Goal: Information Seeking & Learning: Learn about a topic

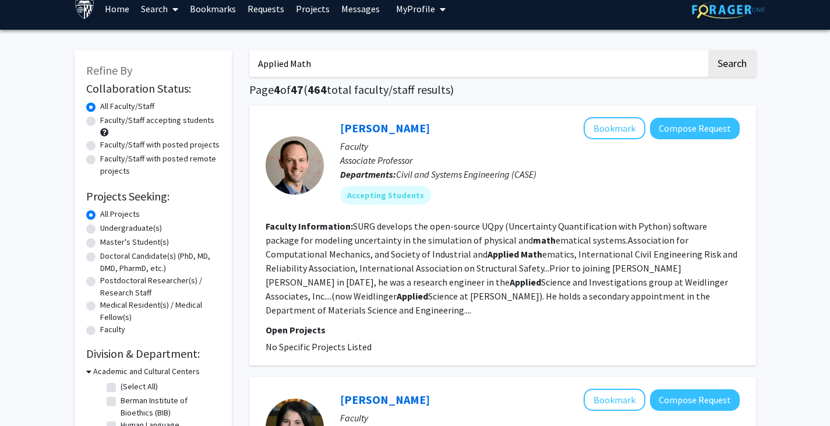
scroll to position [13, 0]
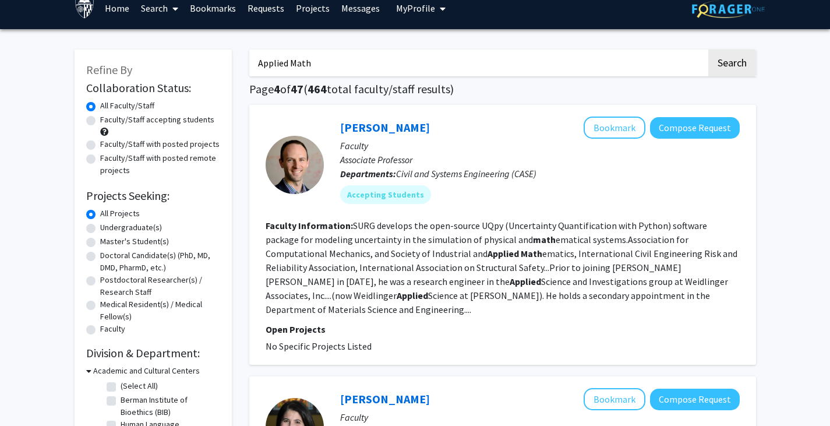
click at [322, 65] on input "Applied Math" at bounding box center [477, 63] width 457 height 27
type input "Applied Math physics"
click at [709, 50] on button "Search" at bounding box center [733, 63] width 48 height 27
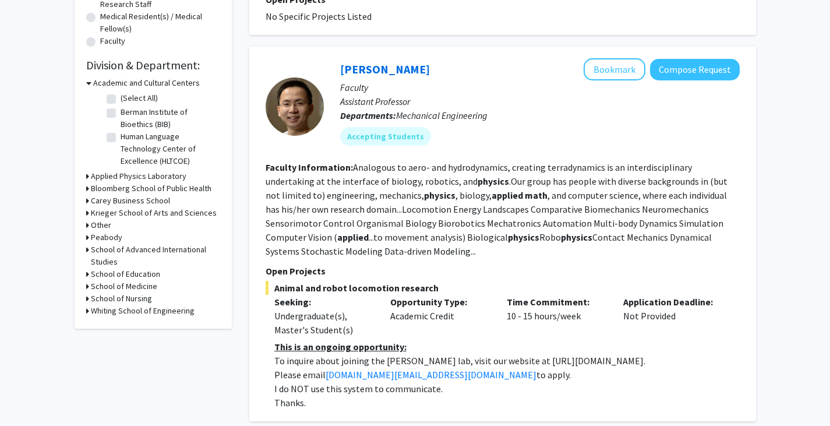
scroll to position [301, 0]
click at [610, 64] on button "Bookmark" at bounding box center [615, 69] width 62 height 22
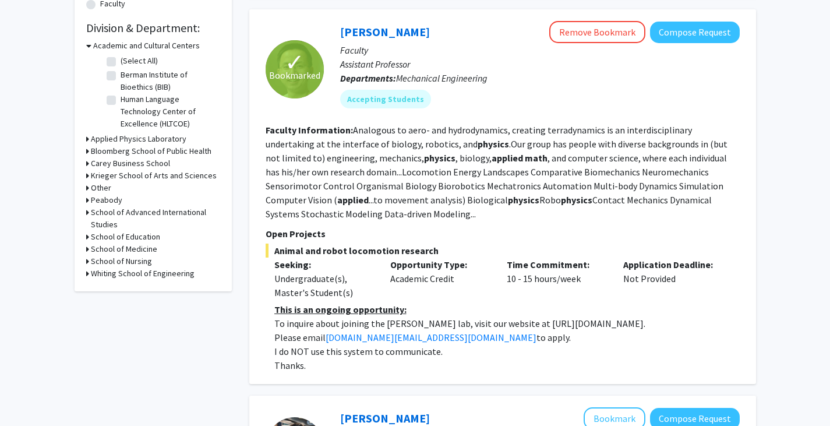
scroll to position [339, 0]
drag, startPoint x: 505, startPoint y: 322, endPoint x: 665, endPoint y: 326, distance: 159.7
click at [665, 326] on p "To inquire about joining the [PERSON_NAME] lab, visit our website at [URL][DOMA…" at bounding box center [507, 323] width 466 height 14
copy p "[URL][DOMAIN_NAME]."
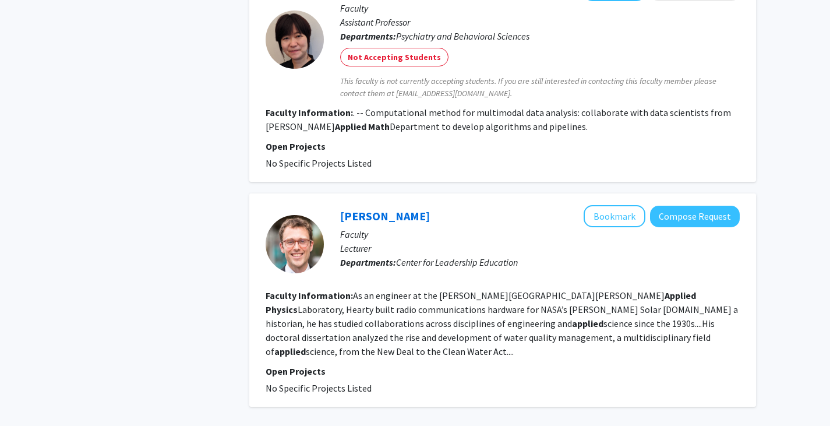
scroll to position [2240, 0]
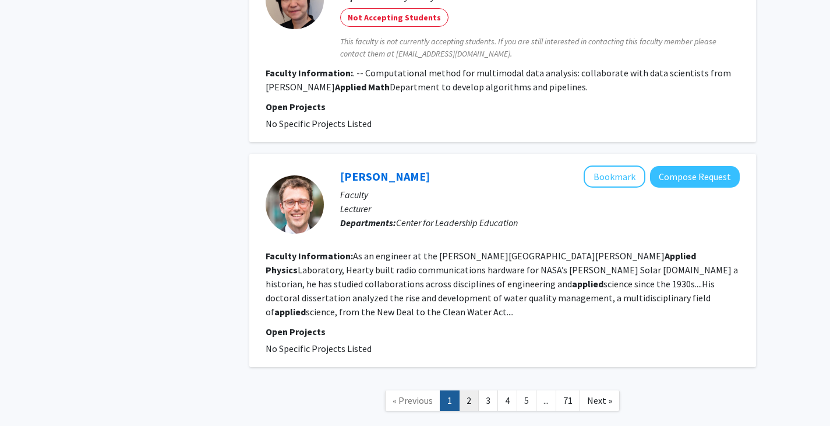
click at [471, 390] on link "2" at bounding box center [469, 400] width 20 height 20
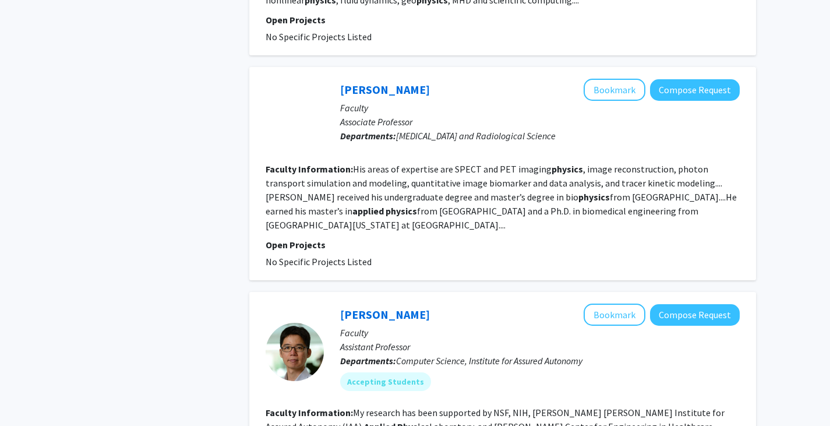
scroll to position [2249, 0]
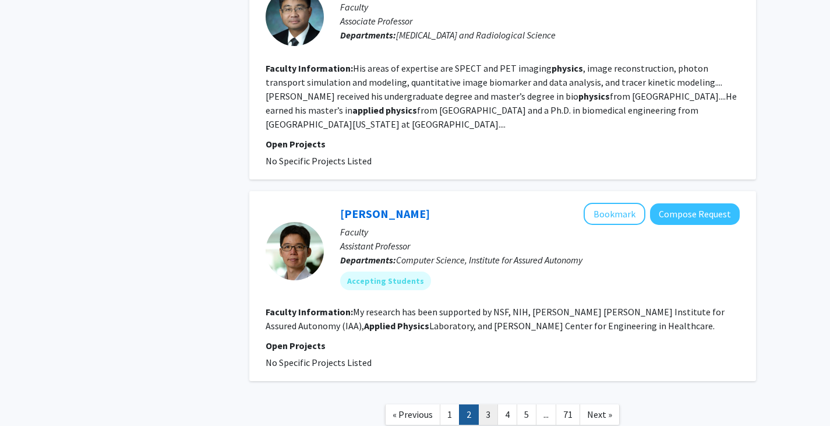
click at [482, 404] on link "3" at bounding box center [488, 414] width 20 height 20
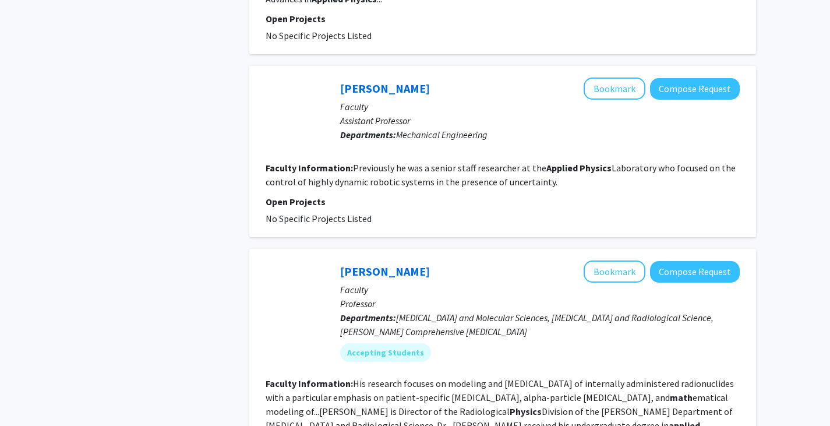
scroll to position [2376, 0]
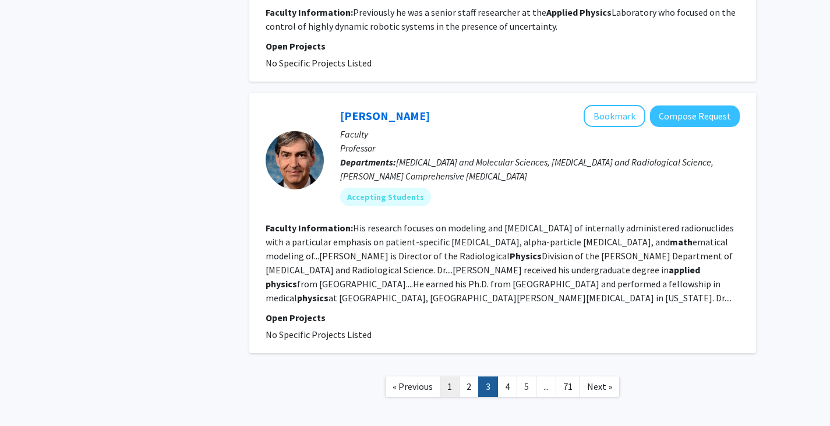
click at [454, 376] on link "1" at bounding box center [450, 386] width 20 height 20
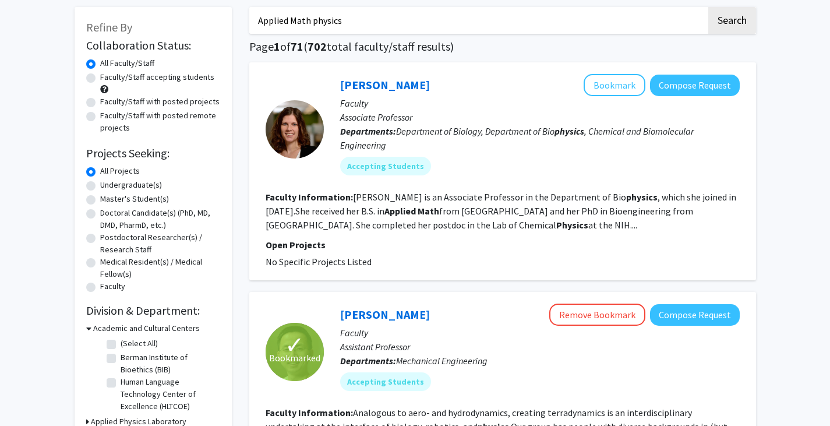
scroll to position [56, 0]
click at [410, 86] on link "[PERSON_NAME]" at bounding box center [385, 84] width 90 height 15
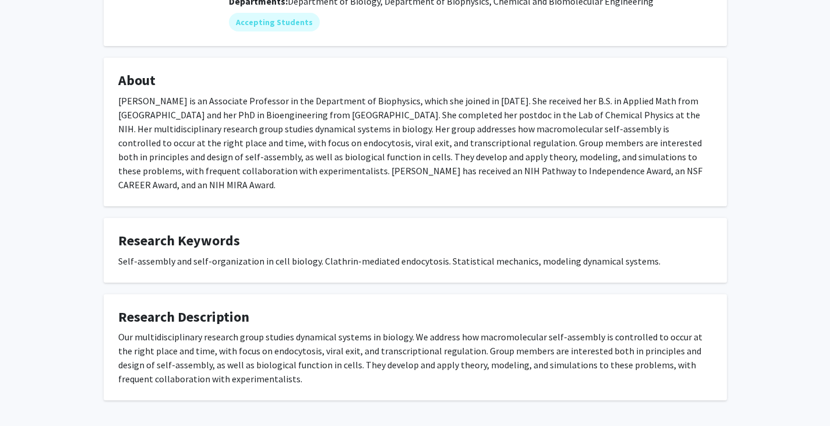
scroll to position [187, 0]
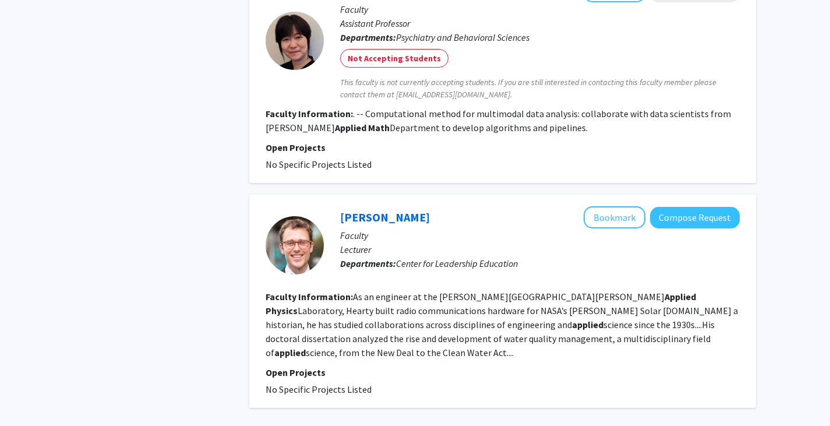
scroll to position [2240, 0]
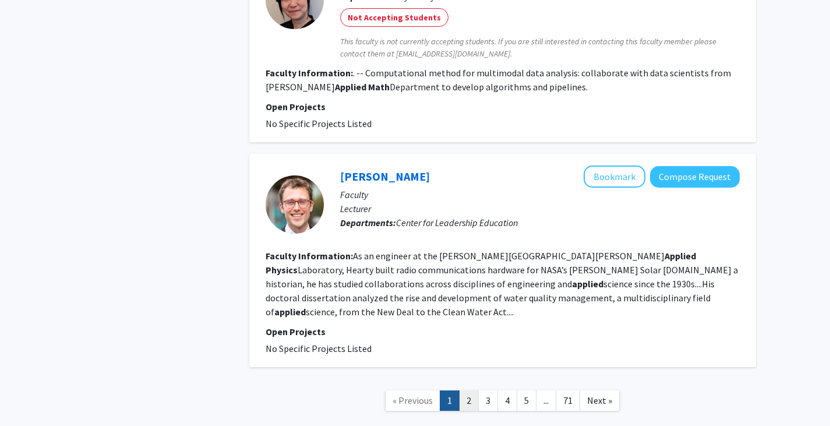
click at [473, 390] on link "2" at bounding box center [469, 400] width 20 height 20
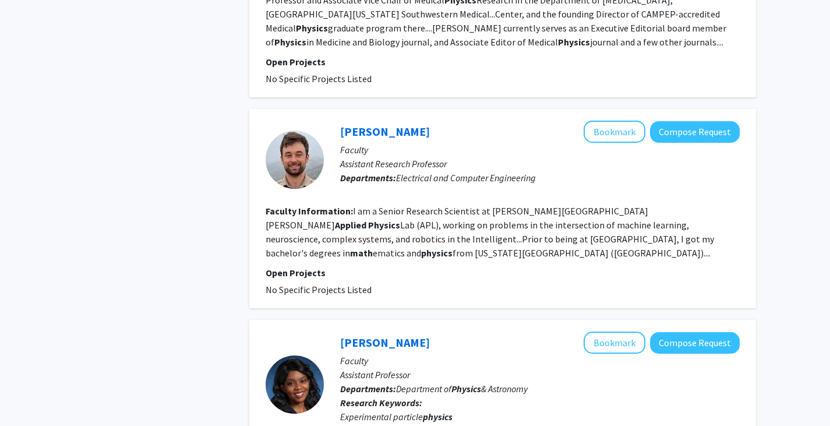
scroll to position [655, 0]
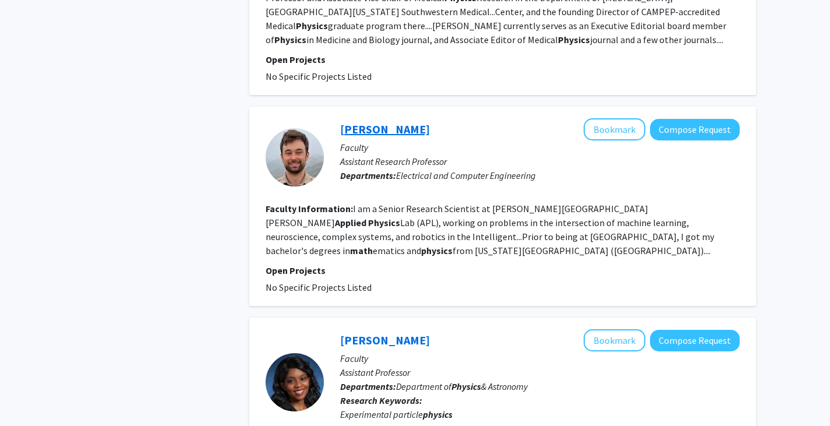
click at [407, 122] on link "[PERSON_NAME]" at bounding box center [385, 129] width 90 height 15
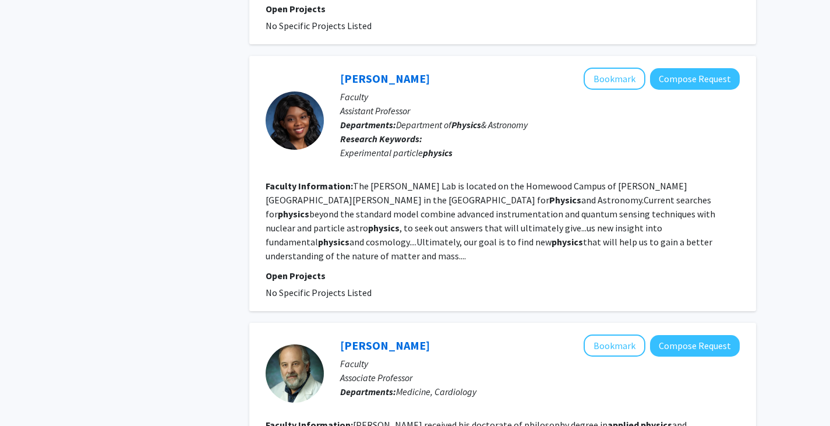
scroll to position [916, 0]
